Goal: Task Accomplishment & Management: Use online tool/utility

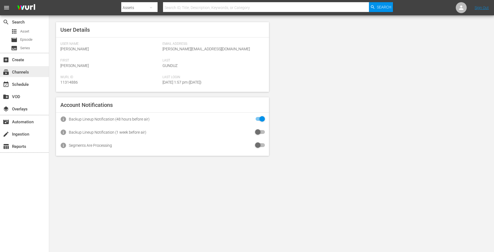
click at [24, 67] on div "subscriptions Channels" at bounding box center [24, 71] width 49 height 11
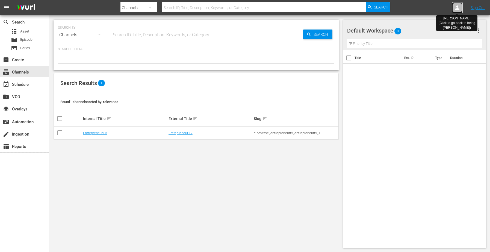
click at [457, 5] on icon at bounding box center [457, 7] width 7 height 7
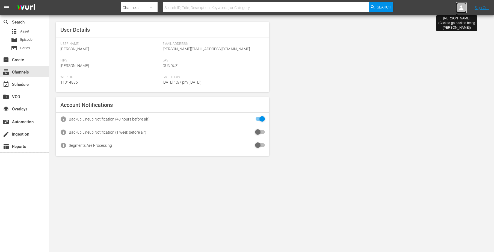
click at [460, 5] on icon at bounding box center [461, 7] width 7 height 7
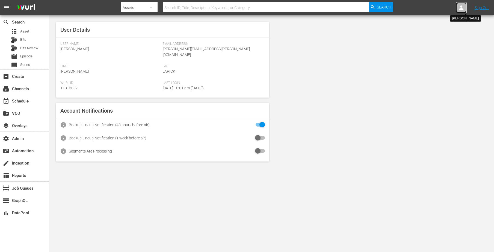
click at [459, 9] on icon at bounding box center [461, 7] width 7 height 7
click at [430, 7] on input "text" at bounding box center [447, 8] width 70 height 13
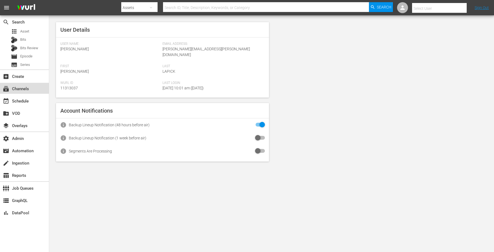
click at [27, 89] on div "subscriptions Channels" at bounding box center [15, 87] width 31 height 5
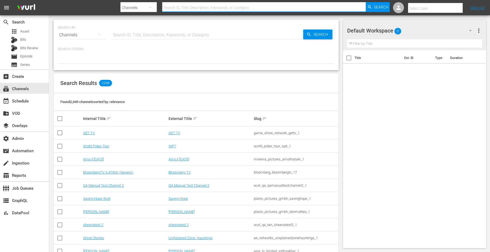
click at [244, 8] on input "text" at bounding box center [264, 7] width 204 height 13
type input "msg"
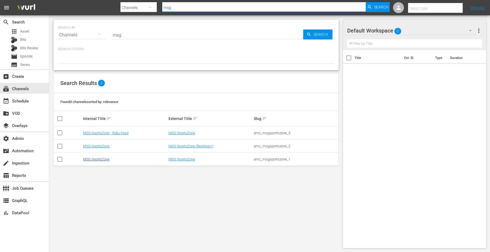
type input "msg"
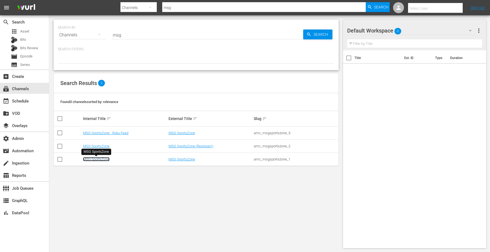
click at [102, 159] on link "MSG SportsZone" at bounding box center [96, 159] width 26 height 4
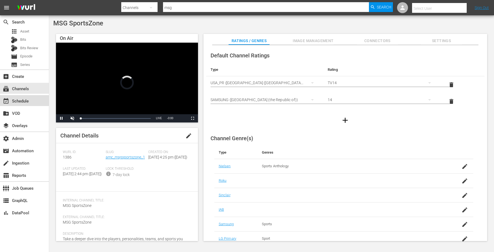
click at [23, 104] on div "event_available Schedule" at bounding box center [24, 100] width 49 height 11
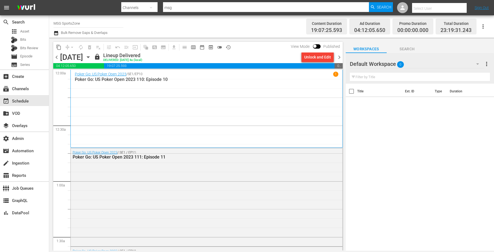
click at [93, 58] on div "[DATE] [DATE]" at bounding box center [76, 57] width 33 height 9
click at [91, 57] on icon "button" at bounding box center [88, 57] width 6 height 6
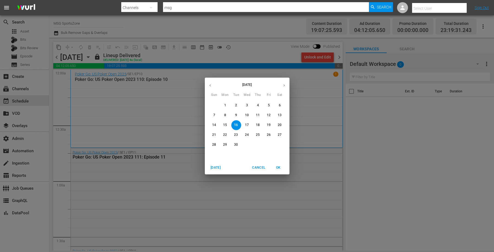
click at [212, 135] on p "21" at bounding box center [214, 134] width 4 height 5
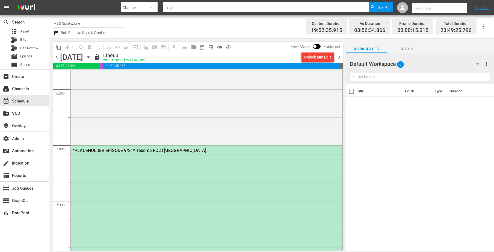
scroll to position [2031, 0]
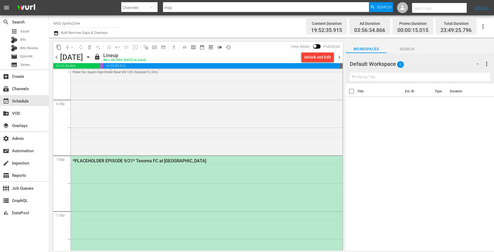
click at [89, 57] on icon "button" at bounding box center [88, 57] width 2 height 1
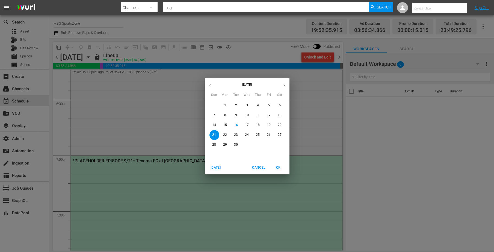
click at [215, 143] on p "28" at bounding box center [214, 144] width 4 height 5
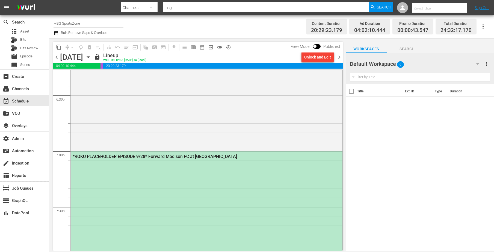
scroll to position [2028, 0]
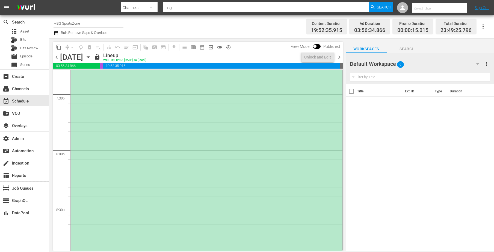
scroll to position [2056, 0]
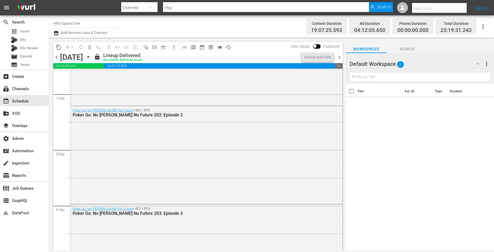
scroll to position [2037, 0]
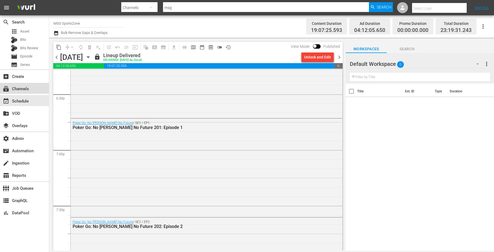
click at [30, 91] on div "subscriptions Channels" at bounding box center [24, 88] width 49 height 11
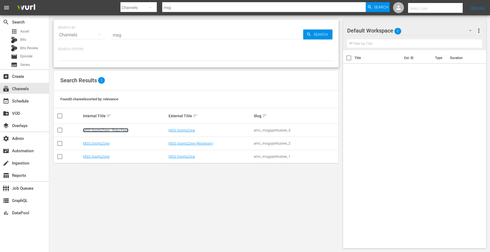
click at [96, 130] on link "MSG SportsZone - Roku Feed" at bounding box center [105, 130] width 45 height 4
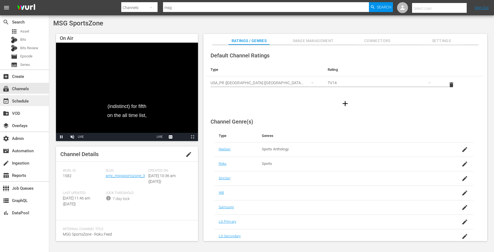
click at [23, 98] on div "event_available Schedule" at bounding box center [15, 100] width 31 height 5
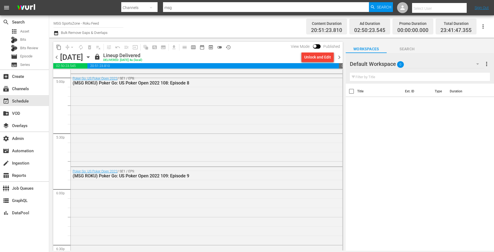
scroll to position [2146, 0]
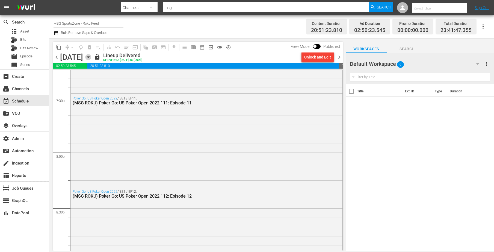
click at [91, 56] on icon "button" at bounding box center [88, 57] width 6 height 6
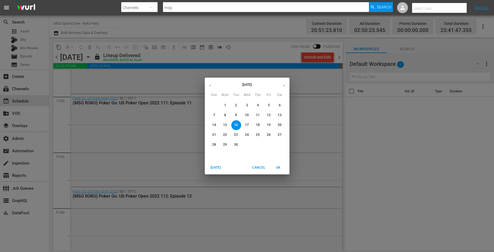
click at [211, 131] on button "21" at bounding box center [214, 135] width 10 height 10
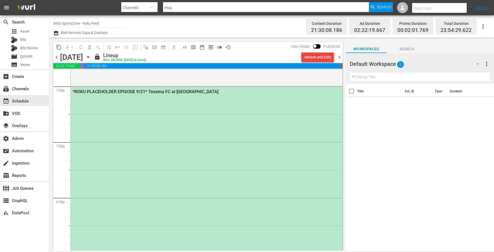
scroll to position [2101, 0]
click at [200, 174] on div "*ROKU PLACEHOLDER EPISODE 9/21* Texoma FC at [GEOGRAPHIC_DATA]" at bounding box center [207, 253] width 272 height 333
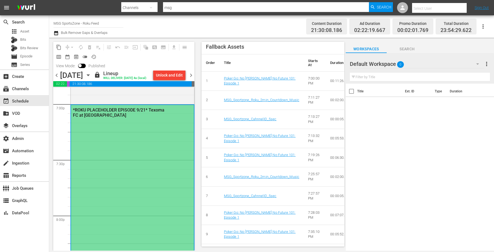
scroll to position [0, 0]
